Goal: Task Accomplishment & Management: Manage account settings

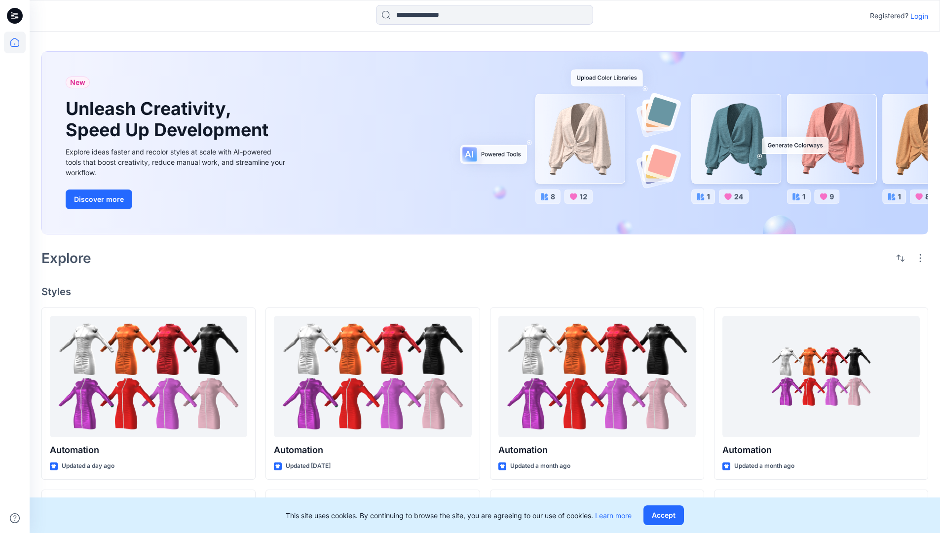
click at [916, 16] on p "Login" at bounding box center [919, 16] width 18 height 10
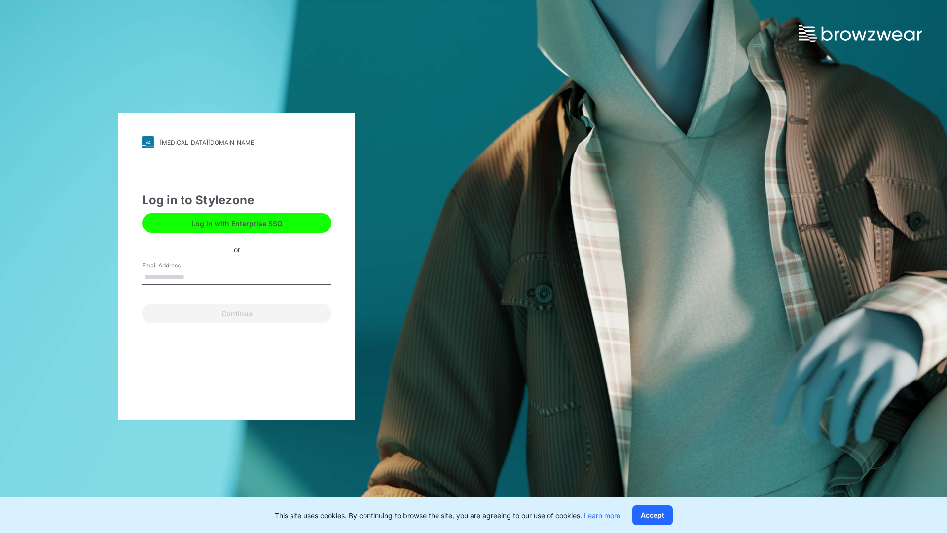
click at [195, 276] on input "Email Address" at bounding box center [236, 277] width 189 height 15
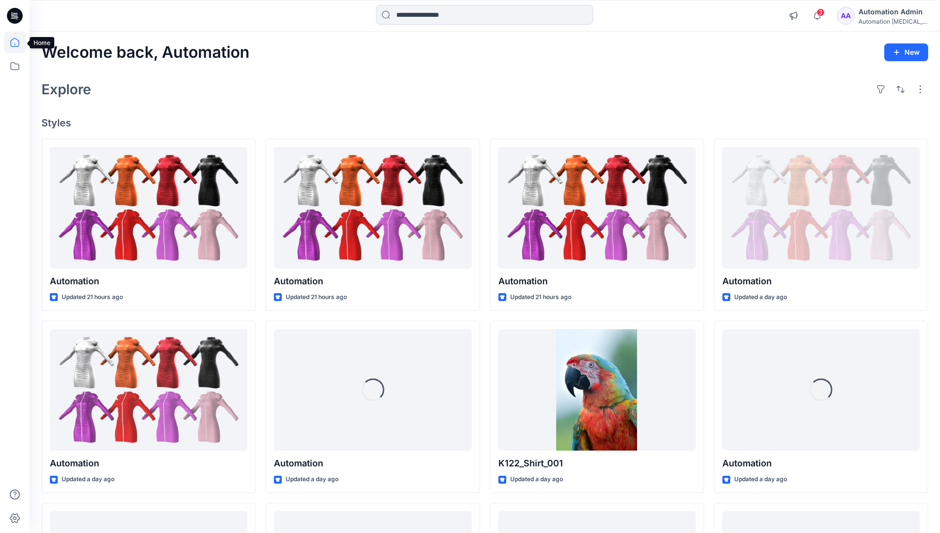
click at [19, 42] on icon at bounding box center [14, 42] width 9 height 9
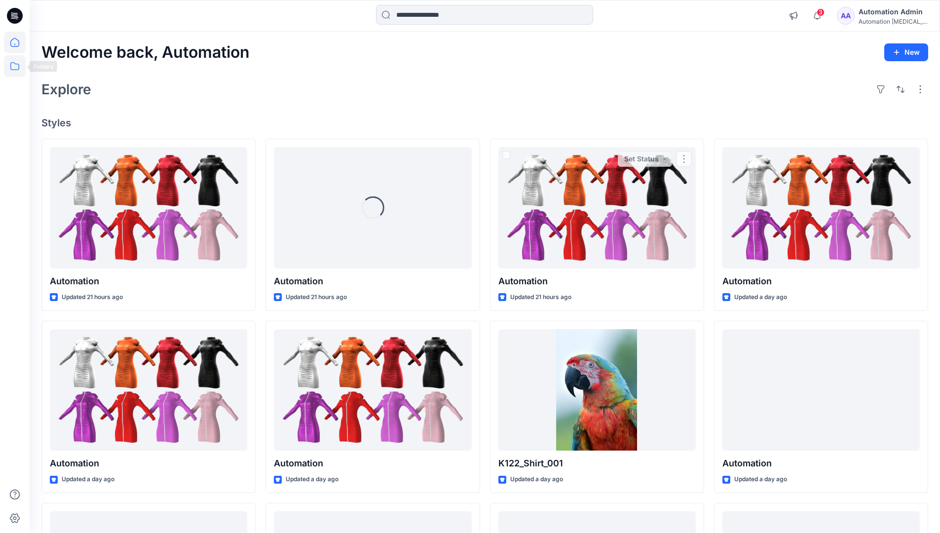
click at [18, 69] on icon at bounding box center [15, 66] width 22 height 22
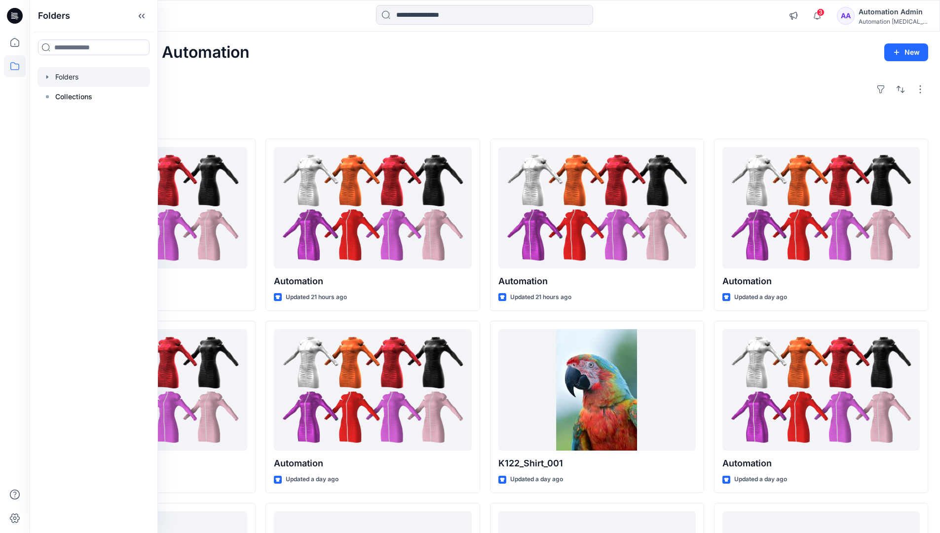
click at [64, 77] on div at bounding box center [93, 77] width 112 height 20
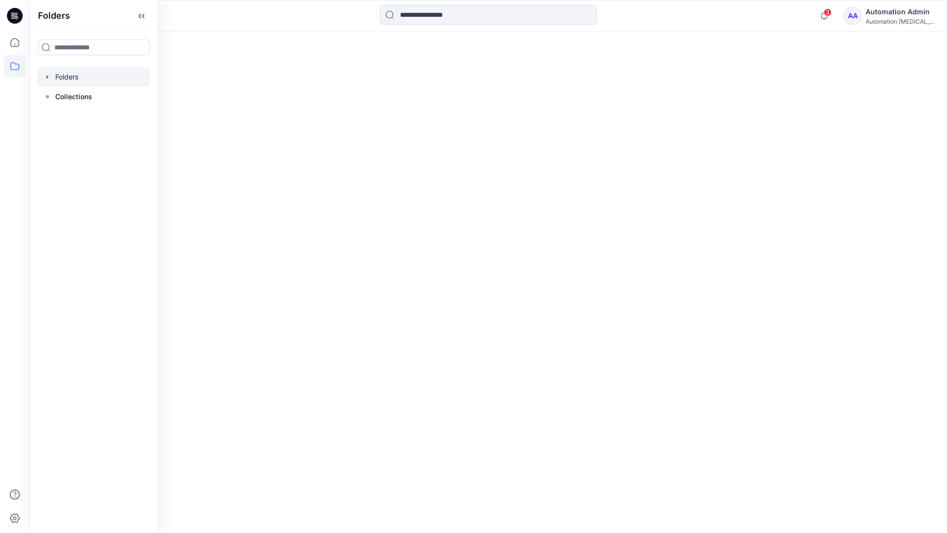
click at [526, 345] on div at bounding box center [488, 282] width 917 height 501
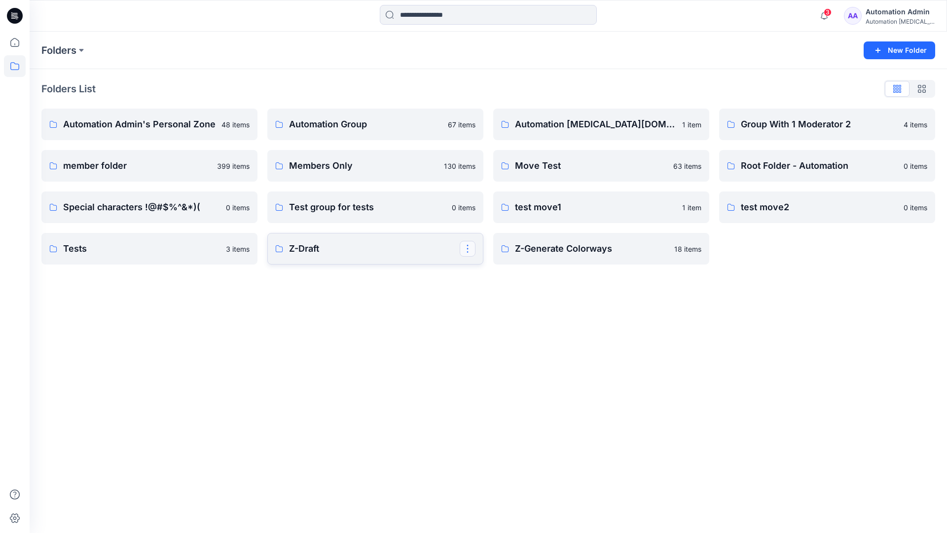
click at [469, 251] on button "button" at bounding box center [468, 249] width 16 height 16
click at [485, 271] on p "Edit" at bounding box center [485, 271] width 12 height 10
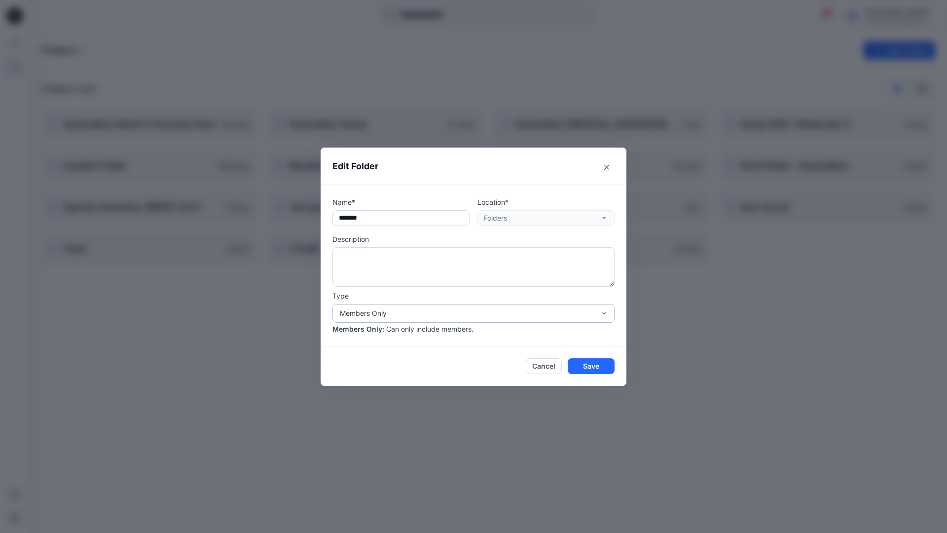
click at [458, 316] on div "Members Only" at bounding box center [467, 313] width 255 height 10
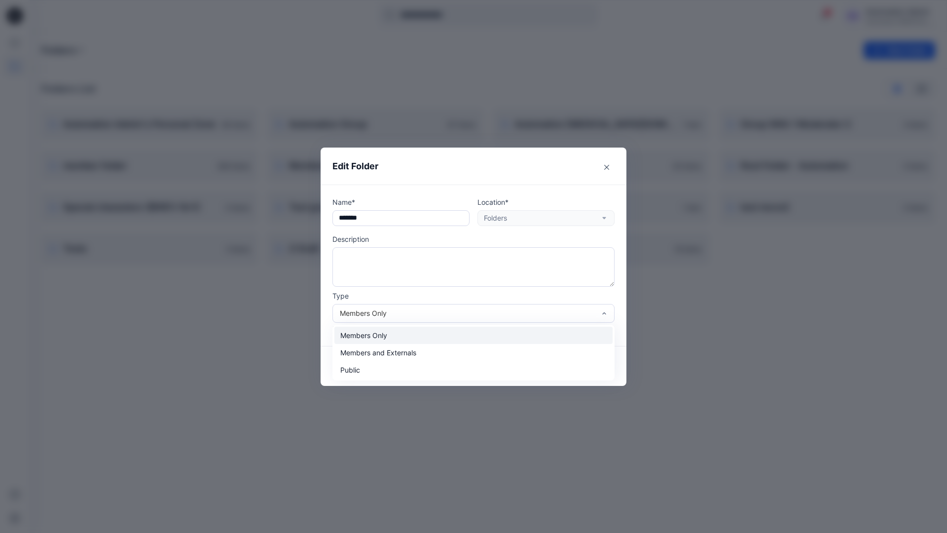
click at [430, 340] on div "Members Only" at bounding box center [473, 335] width 278 height 17
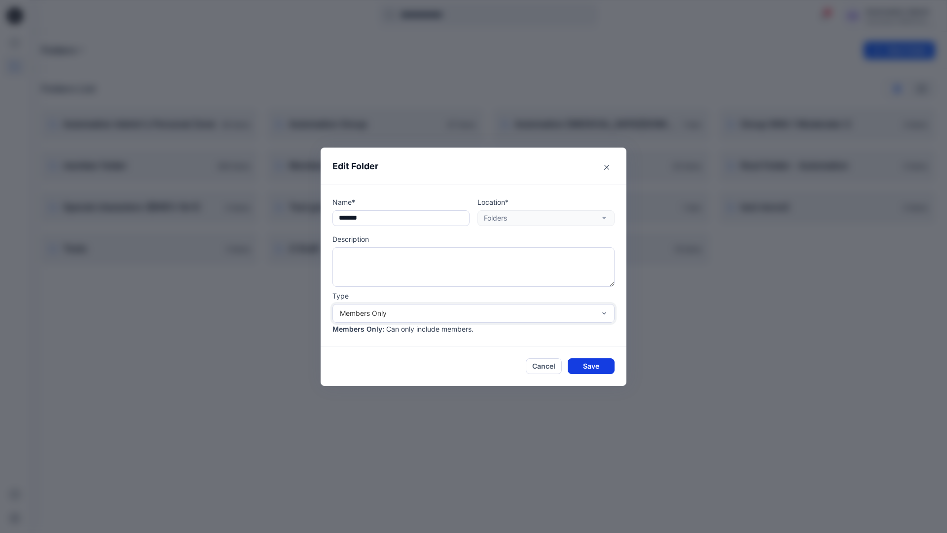
click at [591, 365] on button "Save" at bounding box center [591, 366] width 47 height 16
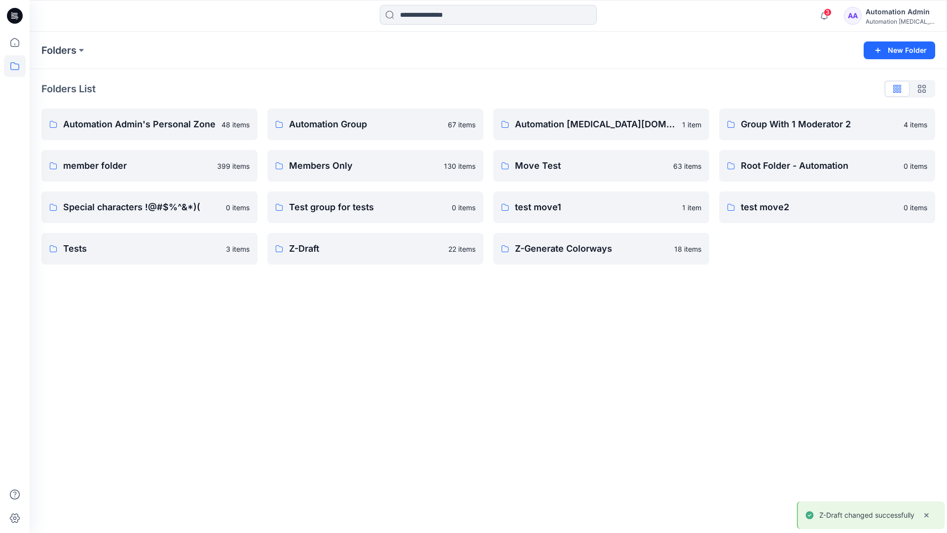
click at [888, 15] on div "Automation Admin" at bounding box center [900, 12] width 69 height 12
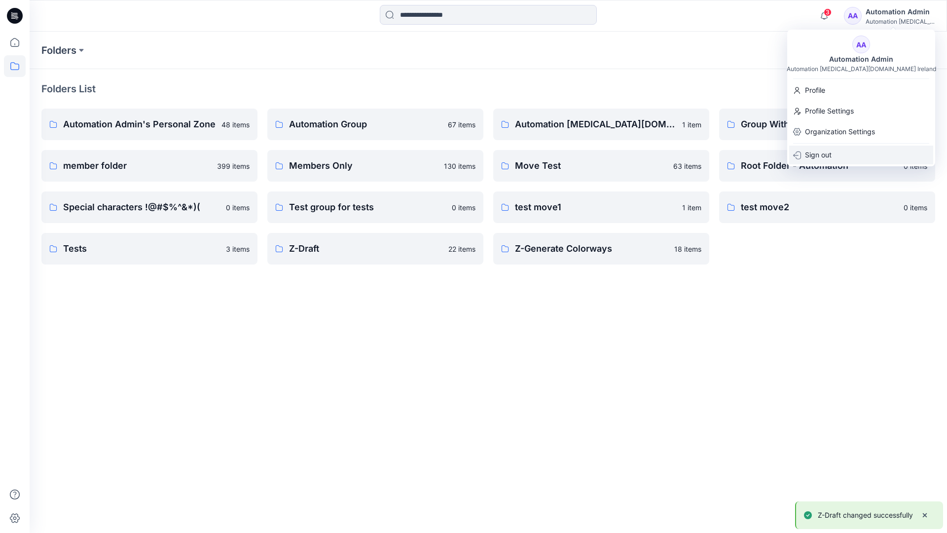
click at [831, 153] on p "Sign out" at bounding box center [818, 154] width 27 height 19
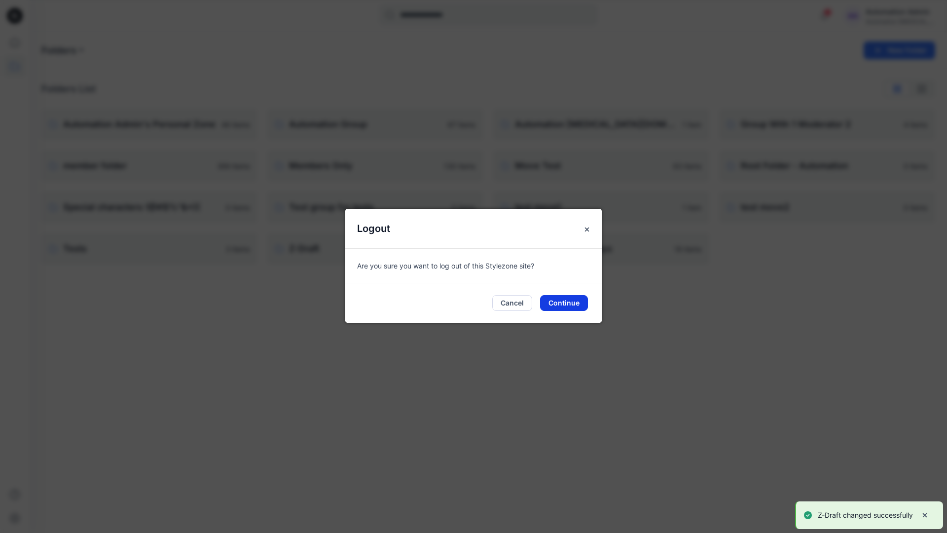
click at [568, 300] on button "Continue" at bounding box center [564, 303] width 48 height 16
